Goal: Go to known website: Access a specific website the user already knows

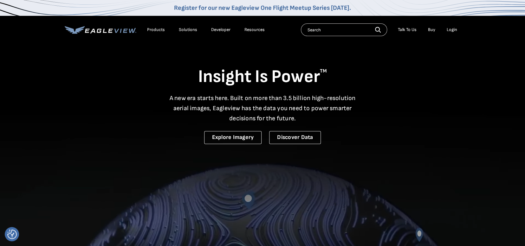
click at [449, 29] on div "Login" at bounding box center [452, 30] width 10 height 6
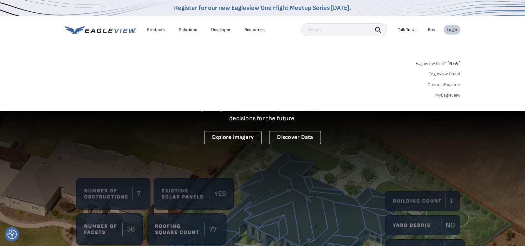
click at [452, 95] on link "MyEagleview" at bounding box center [447, 96] width 25 height 6
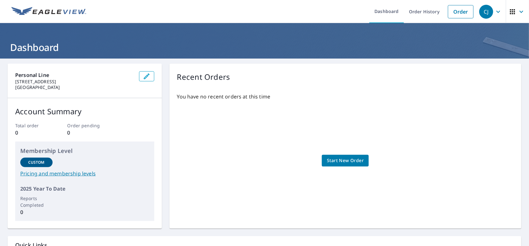
click at [302, 106] on div "You have no recent orders at this time Start New Order" at bounding box center [345, 154] width 337 height 133
